Goal: Book appointment/travel/reservation

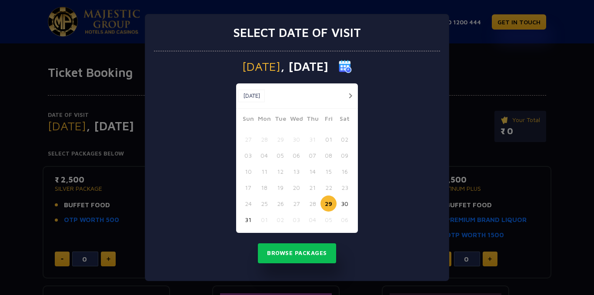
click at [14, 186] on div "Select date of visit [DATE] [DATE] [DATE] Sun Mon Tue Wed Thu Fri Sat 27 28 29 …" at bounding box center [297, 147] width 594 height 295
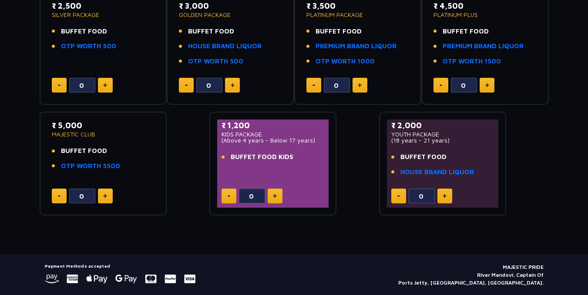
scroll to position [87, 0]
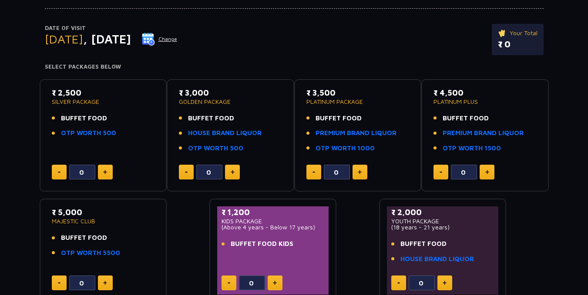
click at [357, 167] on button at bounding box center [359, 172] width 15 height 15
click at [357, 168] on button at bounding box center [359, 172] width 15 height 15
click at [318, 173] on button at bounding box center [313, 172] width 15 height 15
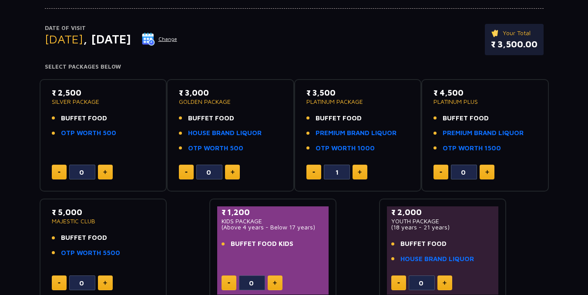
click at [318, 173] on button at bounding box center [313, 172] width 15 height 15
type input "0"
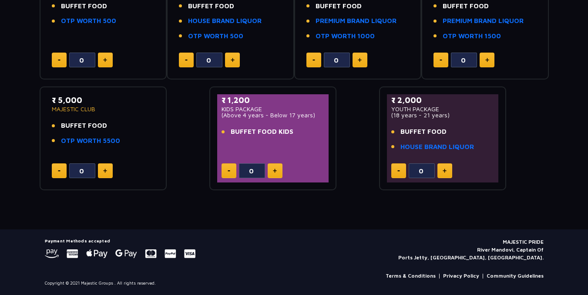
scroll to position [0, 0]
